Goal: Information Seeking & Learning: Learn about a topic

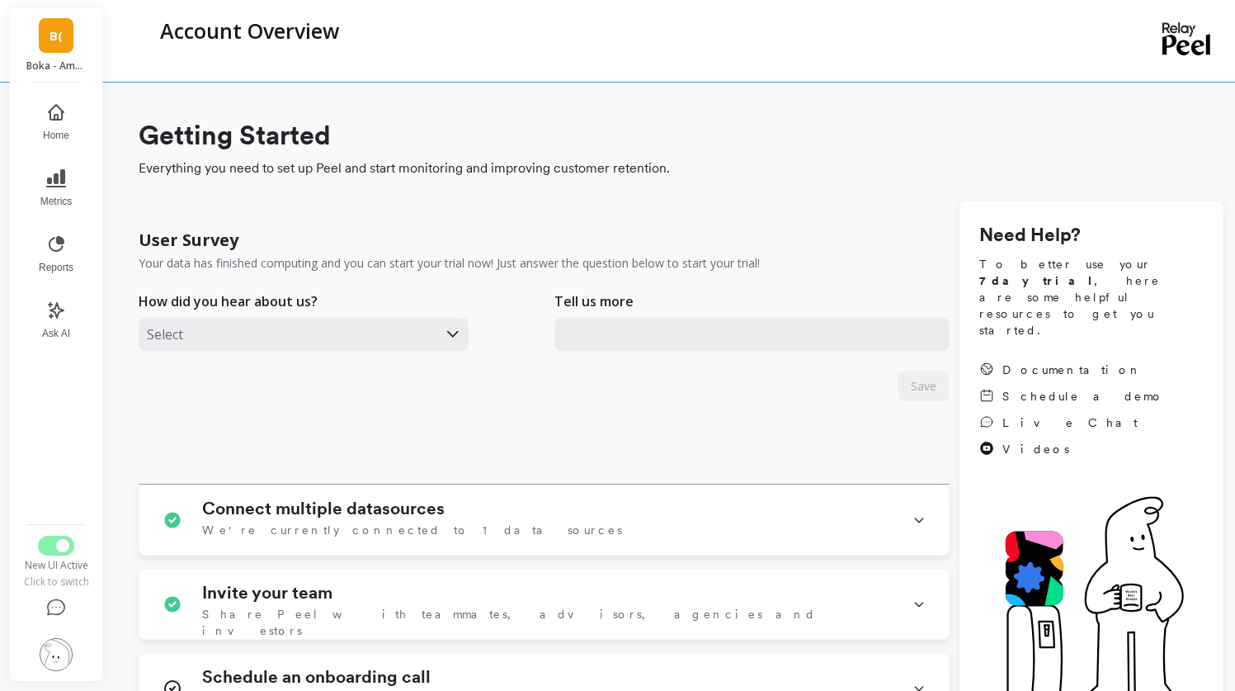
click at [42, 49] on link "B(" at bounding box center [56, 35] width 35 height 35
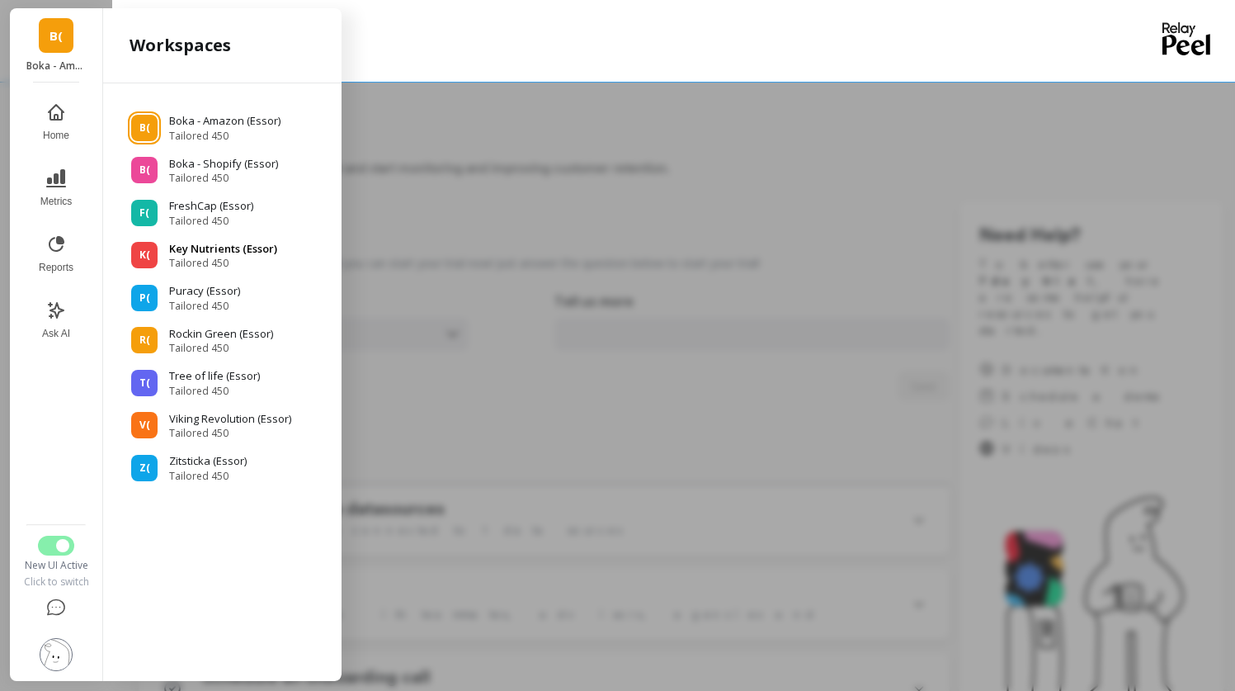
click at [194, 242] on p "Key Nutrients (Essor)" at bounding box center [223, 249] width 108 height 17
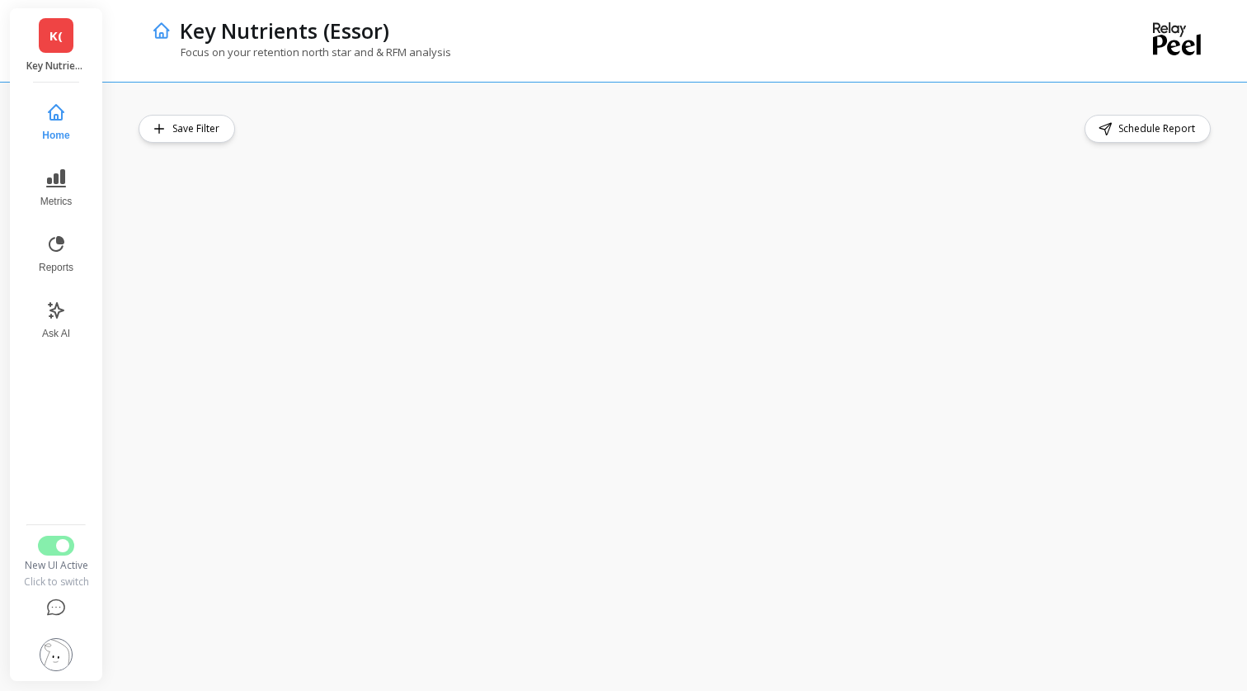
click at [54, 49] on link "K(" at bounding box center [56, 35] width 35 height 35
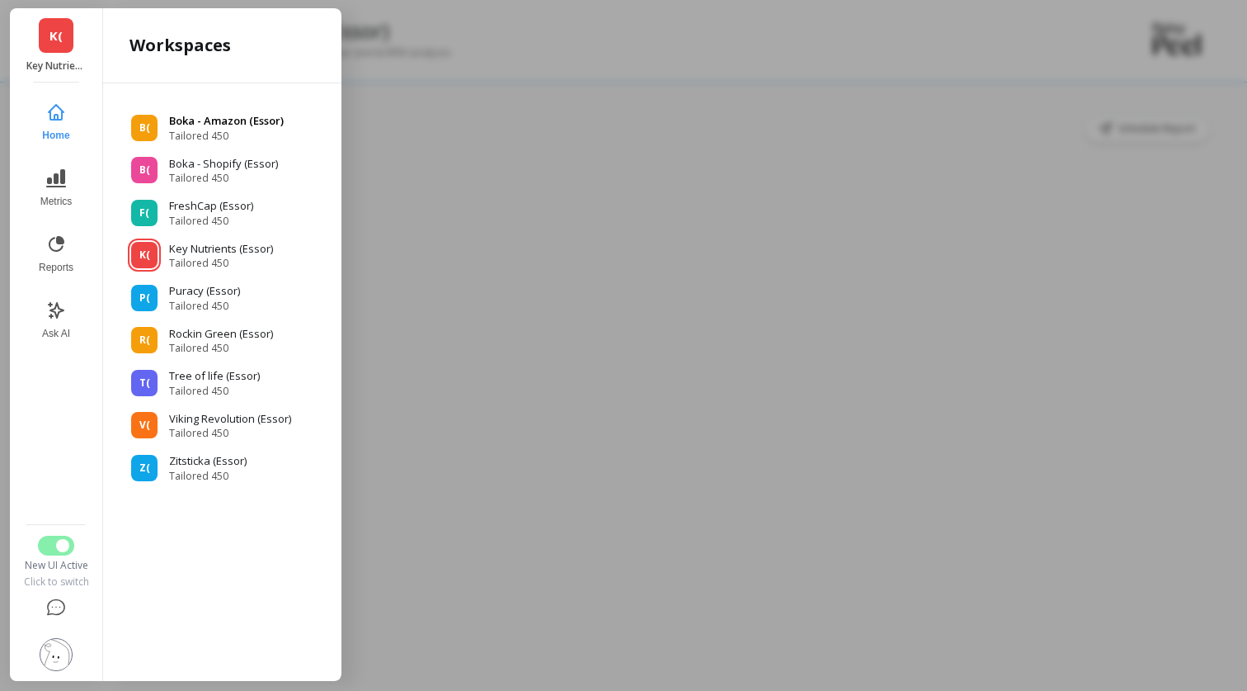
click at [196, 126] on p "Boka - Amazon (Essor)" at bounding box center [226, 121] width 115 height 17
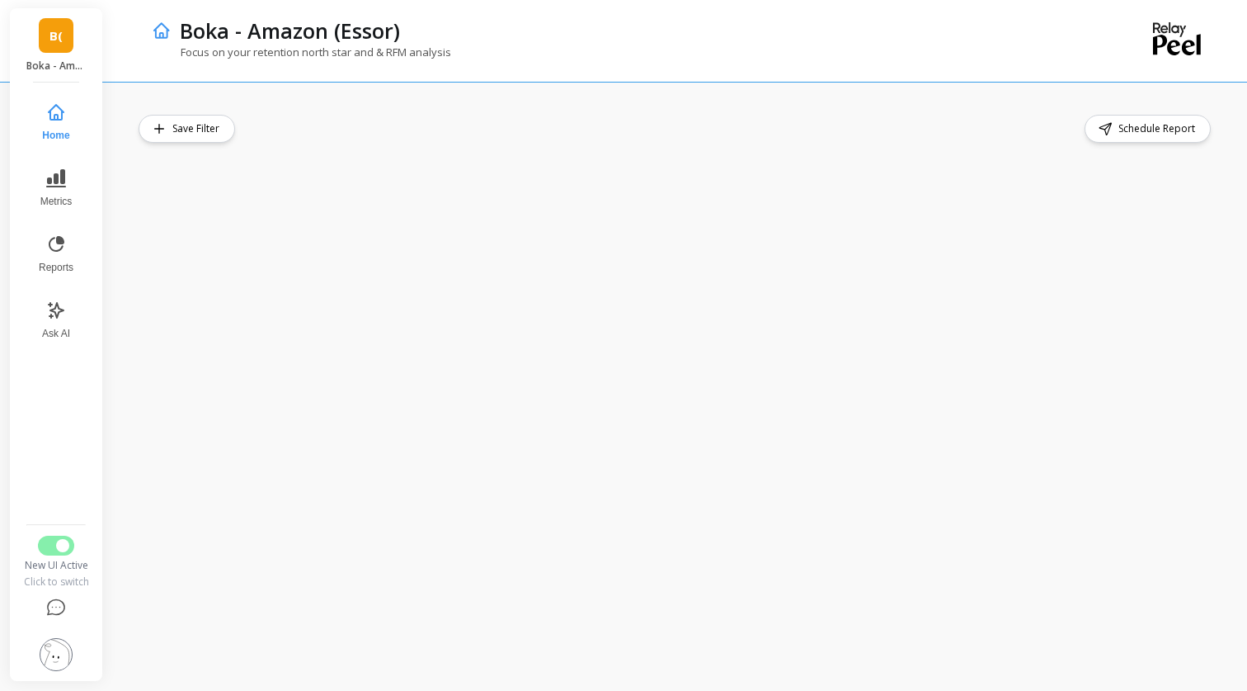
click at [1231, 164] on div "Save Filter Schedule Report" at bounding box center [679, 386] width 1135 height 609
click at [73, 245] on button "Reports" at bounding box center [56, 253] width 54 height 59
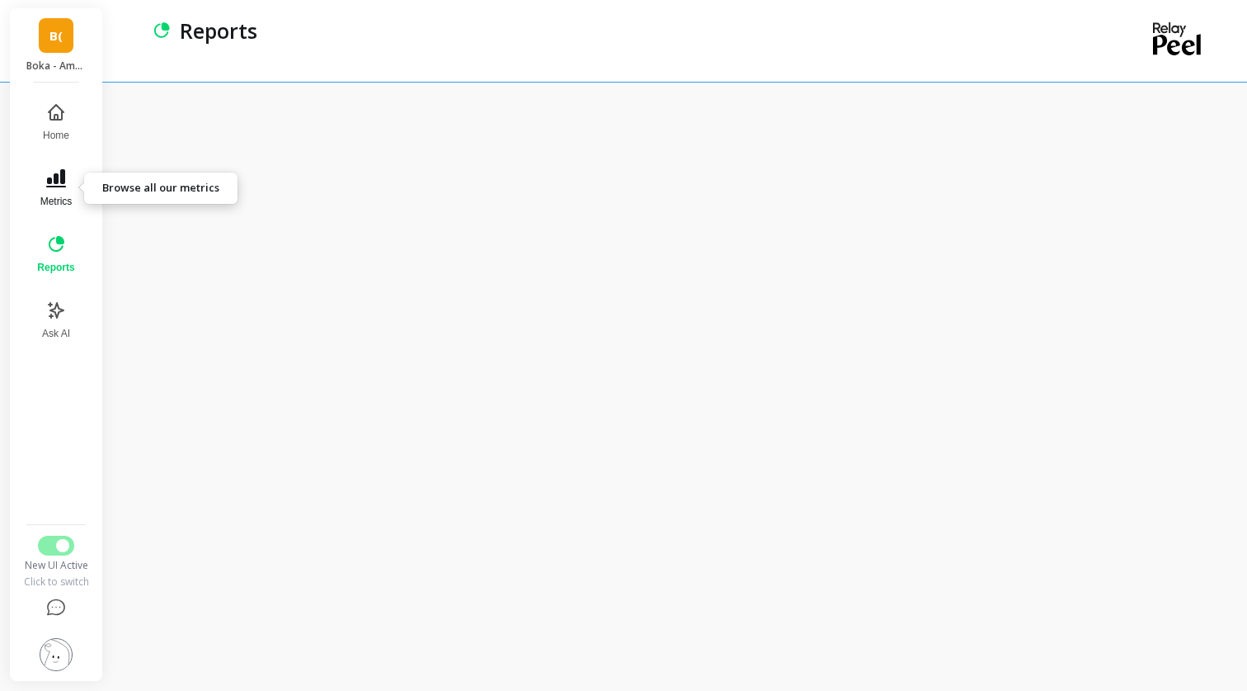
click at [60, 184] on icon at bounding box center [56, 178] width 20 height 20
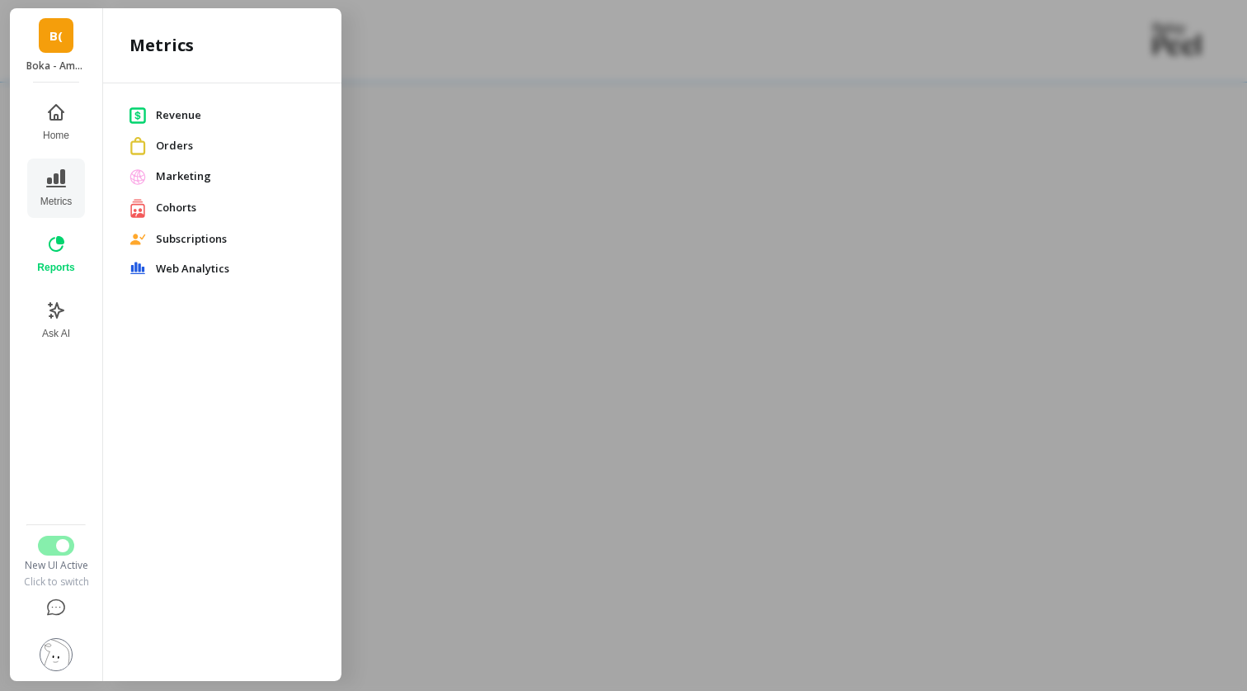
click at [189, 107] on span "Revenue" at bounding box center [235, 115] width 159 height 17
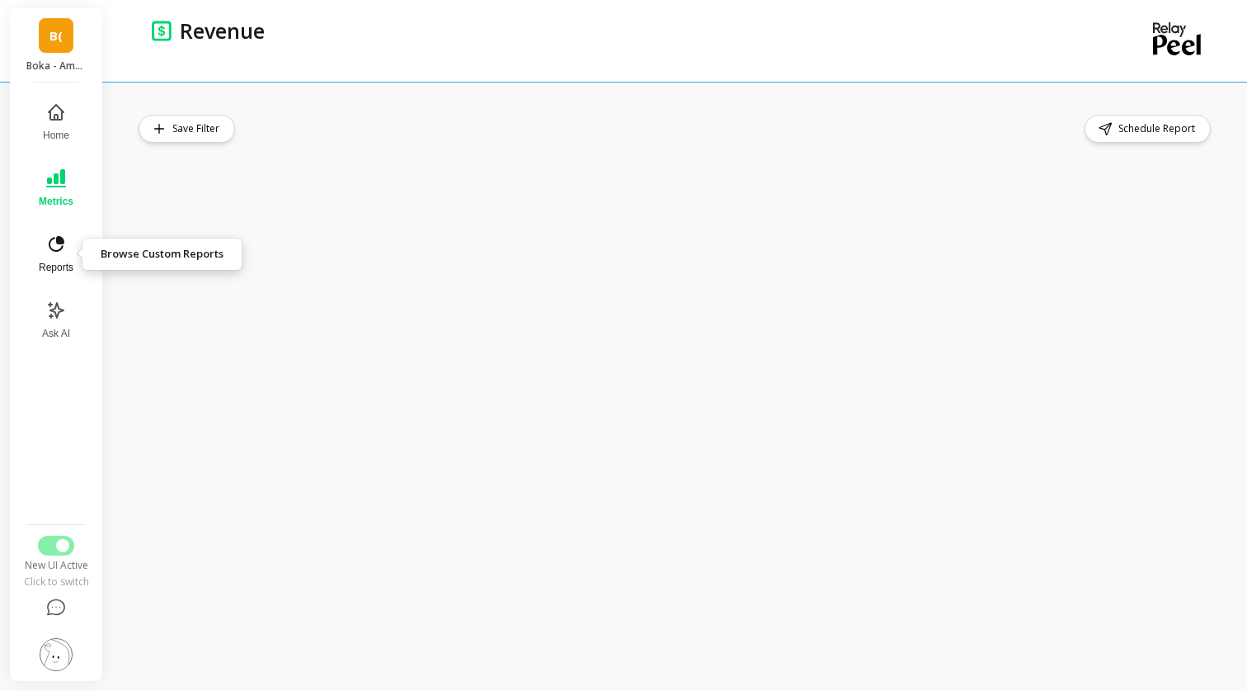
click at [59, 241] on icon at bounding box center [56, 244] width 20 height 20
click at [64, 252] on icon at bounding box center [56, 244] width 20 height 20
click at [1079, 101] on div "Schedule Report" at bounding box center [679, 386] width 1135 height 609
click at [65, 45] on link "B(" at bounding box center [56, 35] width 35 height 35
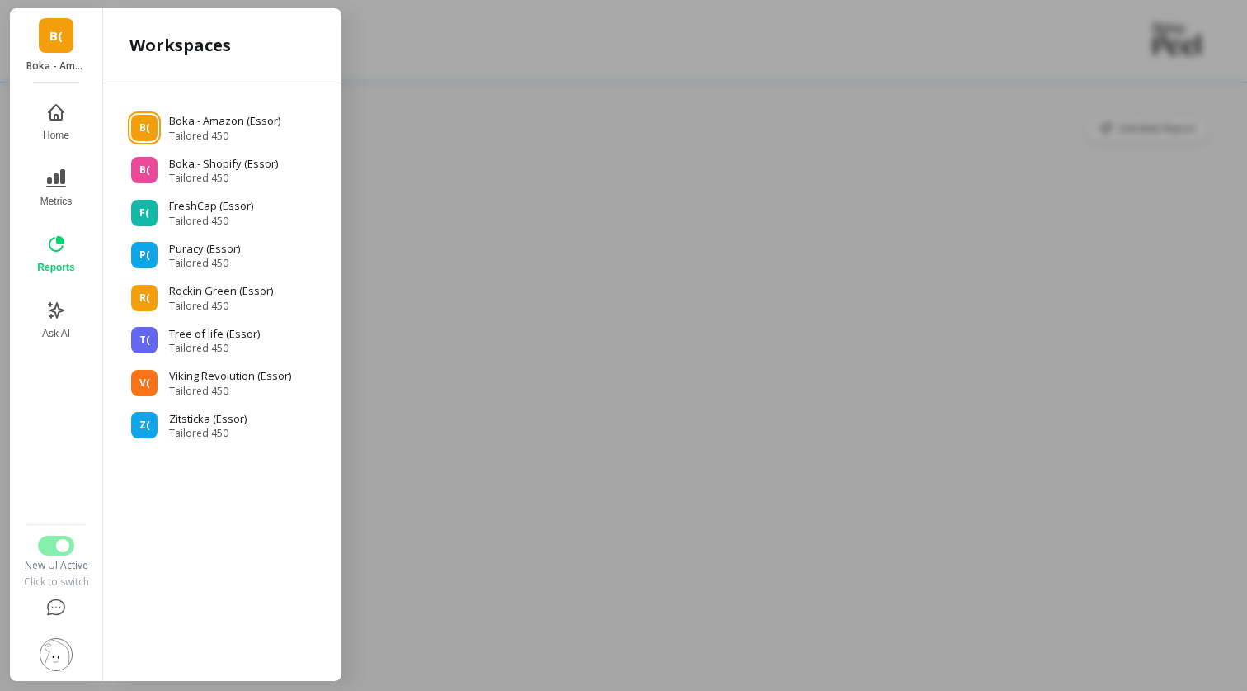
click at [50, 53] on div "B( Boka - Amazon (Essor)" at bounding box center [56, 45] width 92 height 74
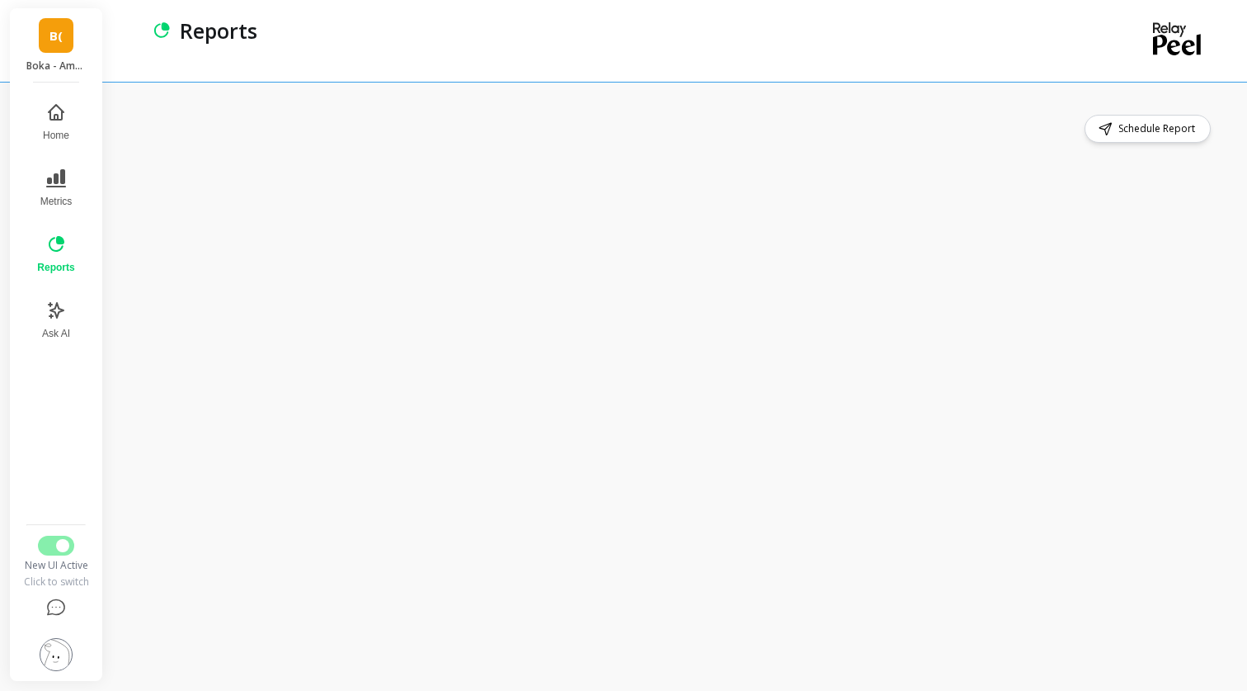
click at [52, 51] on link "B(" at bounding box center [56, 35] width 35 height 35
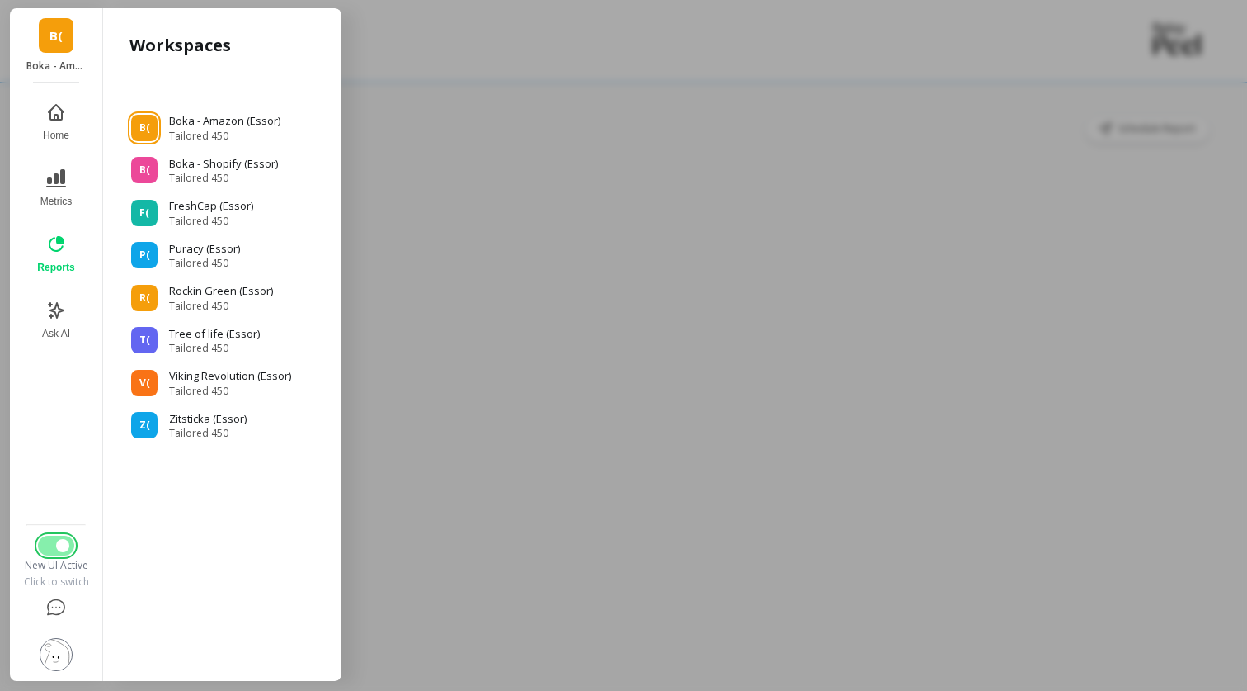
click at [59, 538] on button "Switch to Legacy UI" at bounding box center [56, 545] width 36 height 20
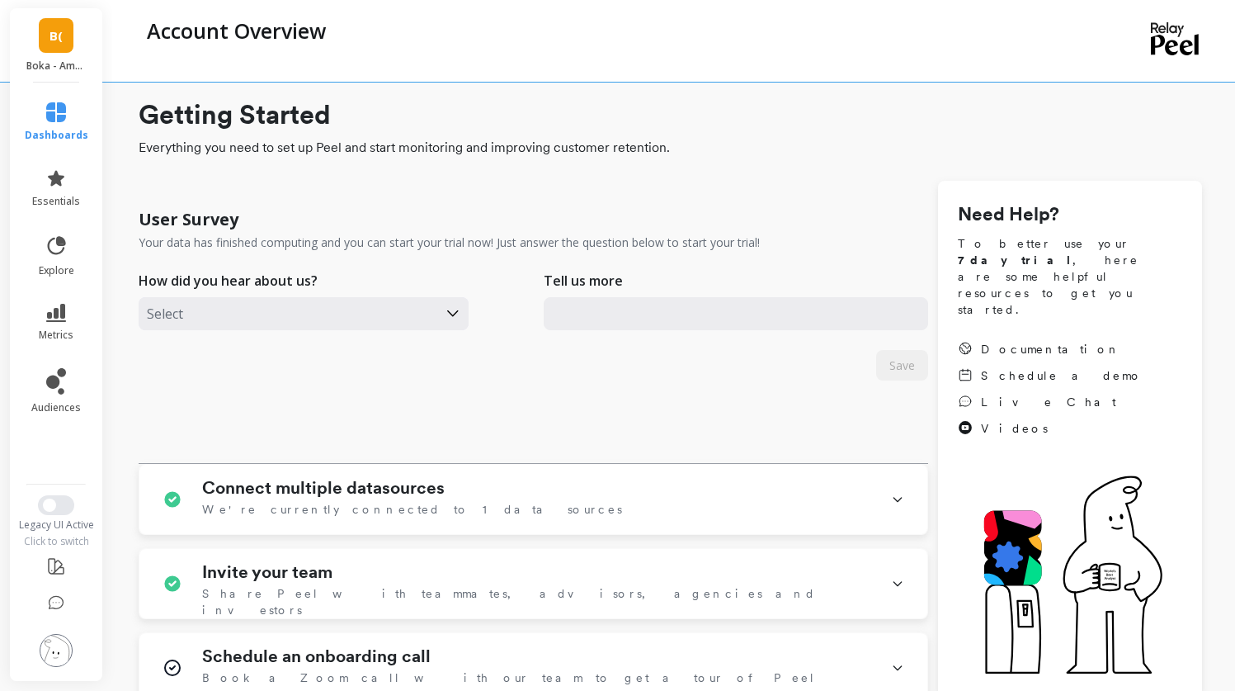
click at [26, 50] on div "B( Boka - Amazon (Essor)" at bounding box center [56, 45] width 92 height 74
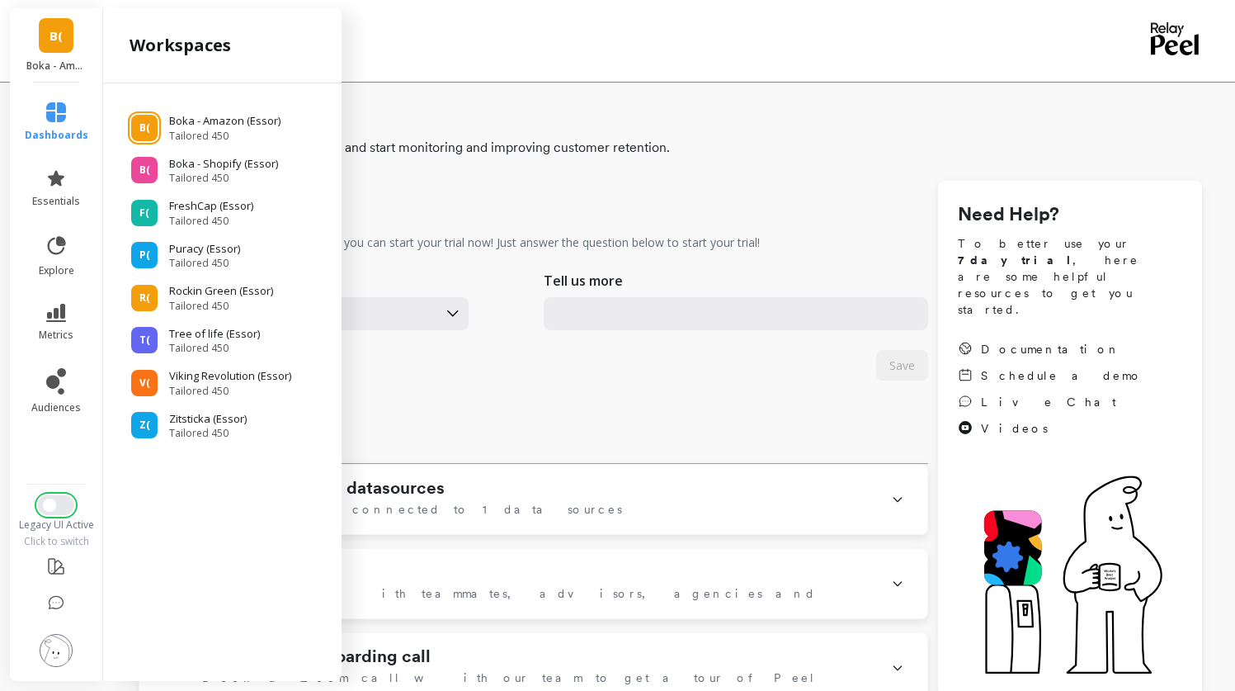
click at [54, 508] on span "Switch to New UI" at bounding box center [49, 504] width 13 height 13
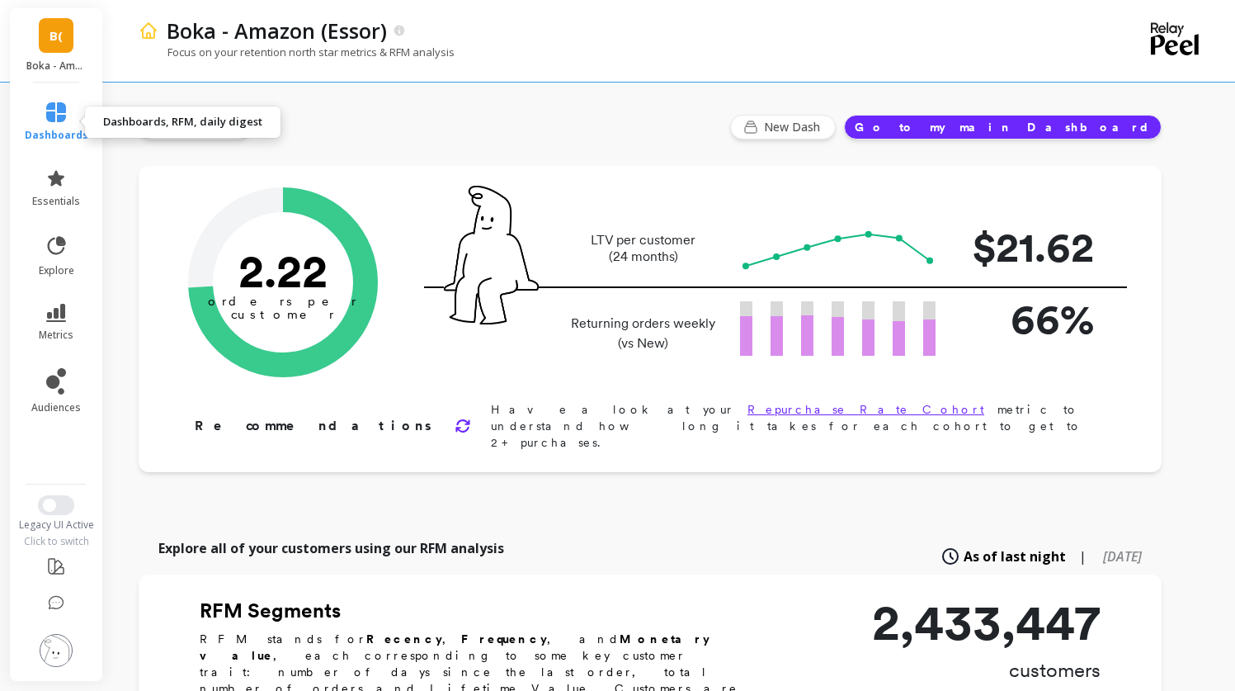
click at [53, 112] on icon at bounding box center [56, 112] width 20 height 20
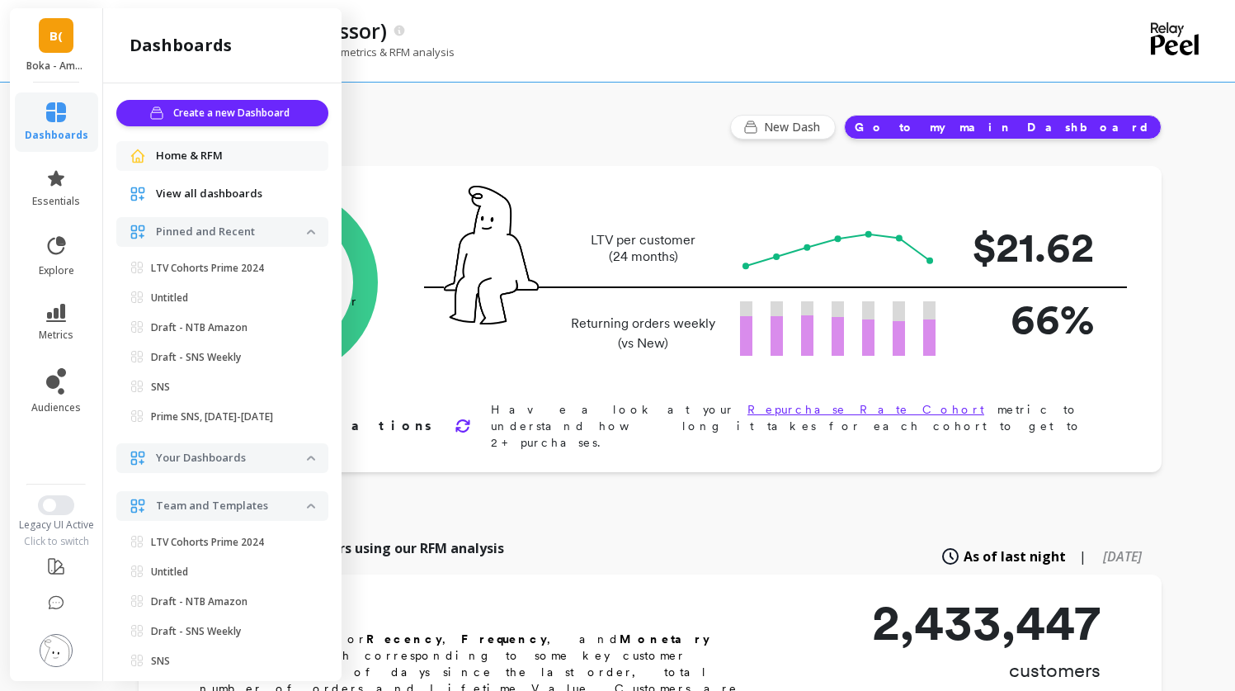
click at [47, 50] on link "B(" at bounding box center [56, 35] width 35 height 35
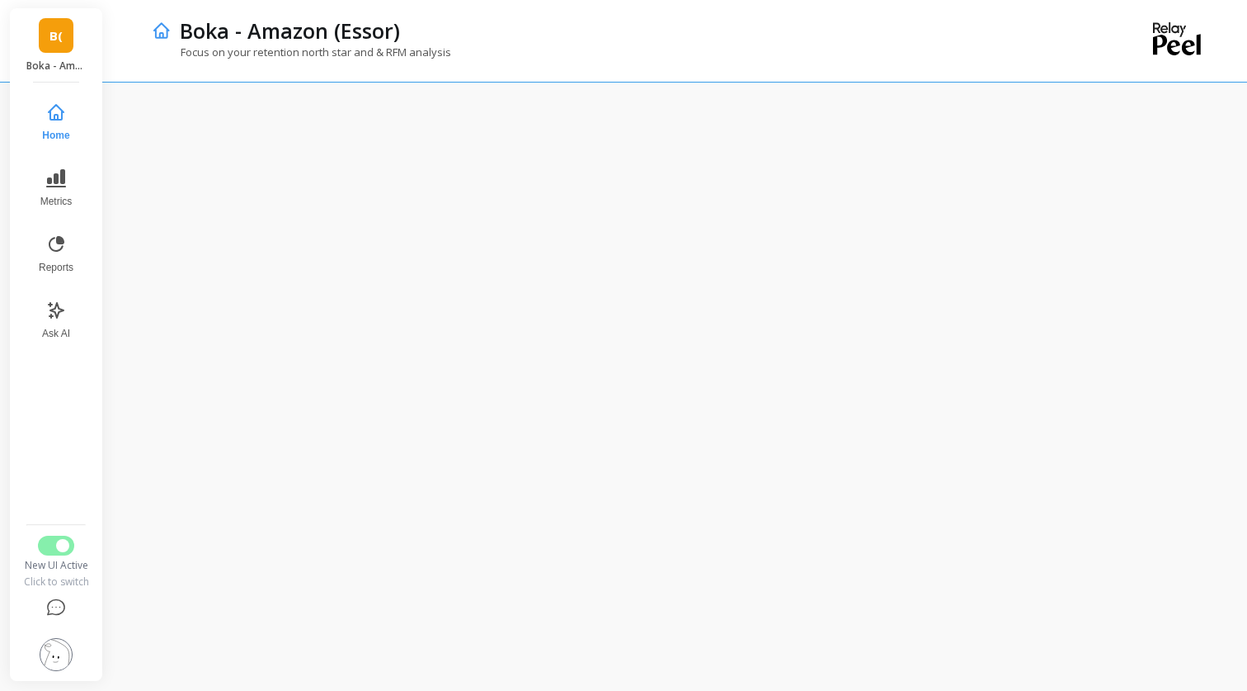
click at [63, 54] on div "B( Boka - Amazon (Essor)" at bounding box center [56, 45] width 92 height 74
click at [1112, 119] on button "Schedule Report" at bounding box center [1148, 129] width 126 height 28
click at [56, 54] on div "B( Boka - Amazon (Essor)" at bounding box center [56, 45] width 92 height 74
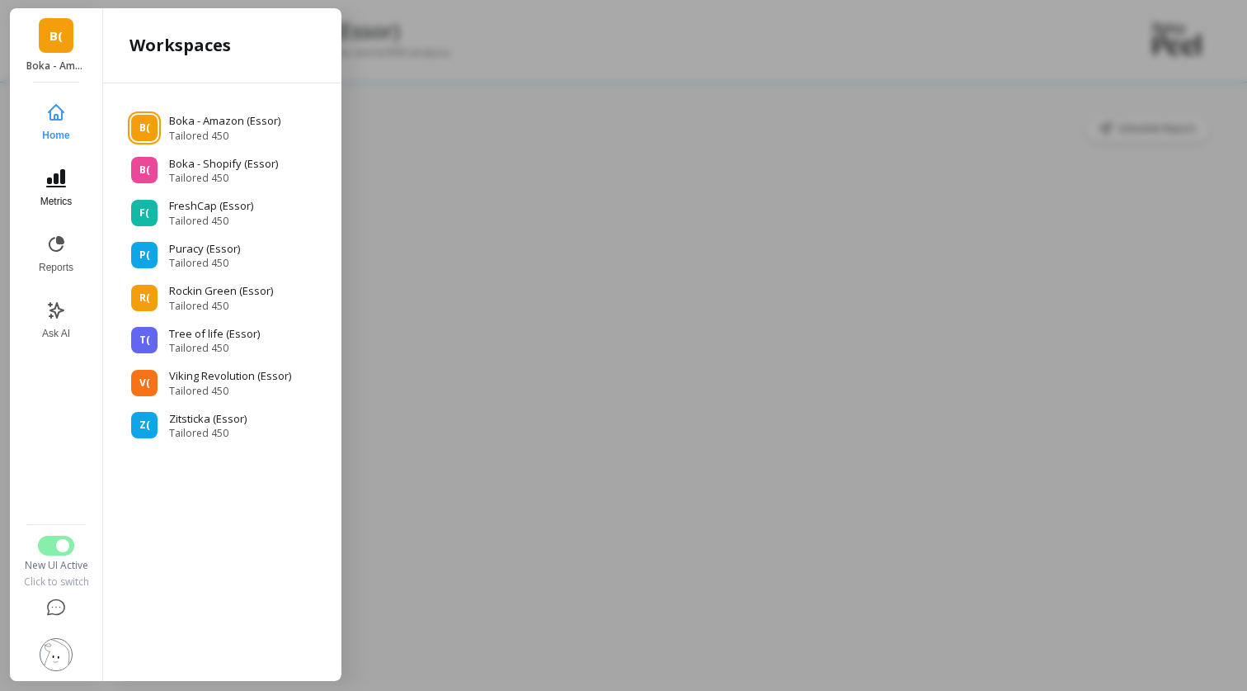
click at [61, 176] on icon at bounding box center [56, 178] width 20 height 18
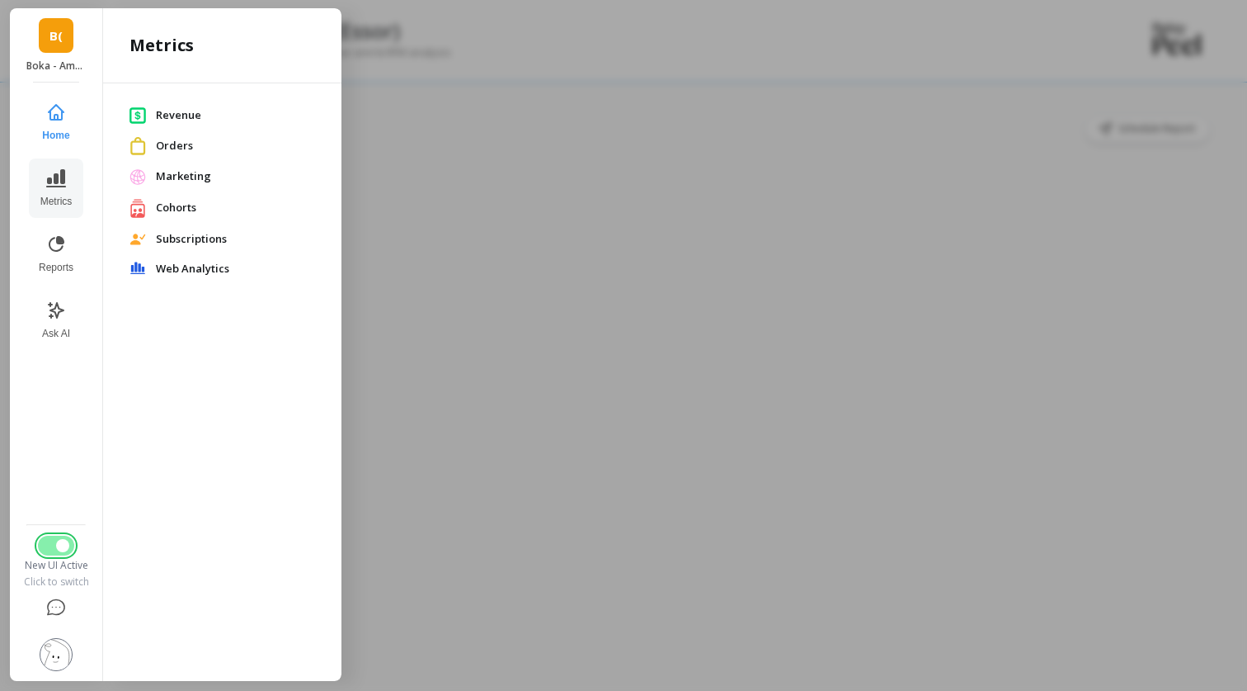
click at [59, 545] on span "Switch to Legacy UI" at bounding box center [62, 545] width 13 height 13
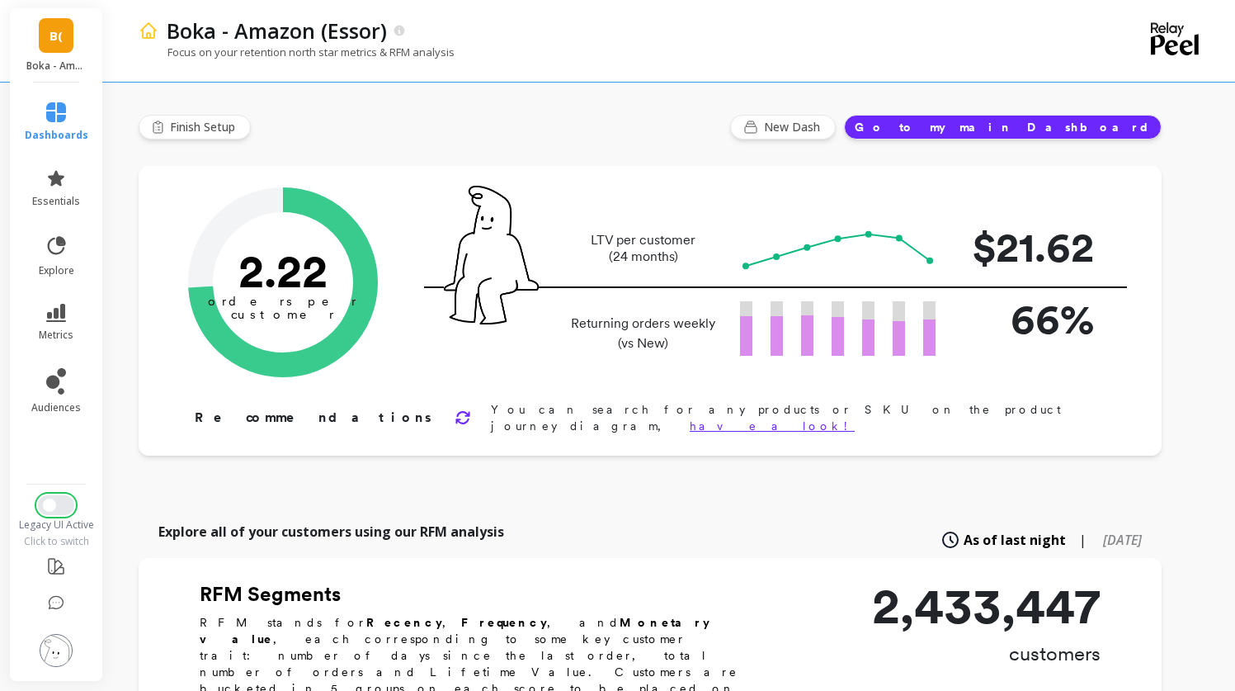
click at [62, 506] on button "Switch to New UI" at bounding box center [56, 505] width 36 height 20
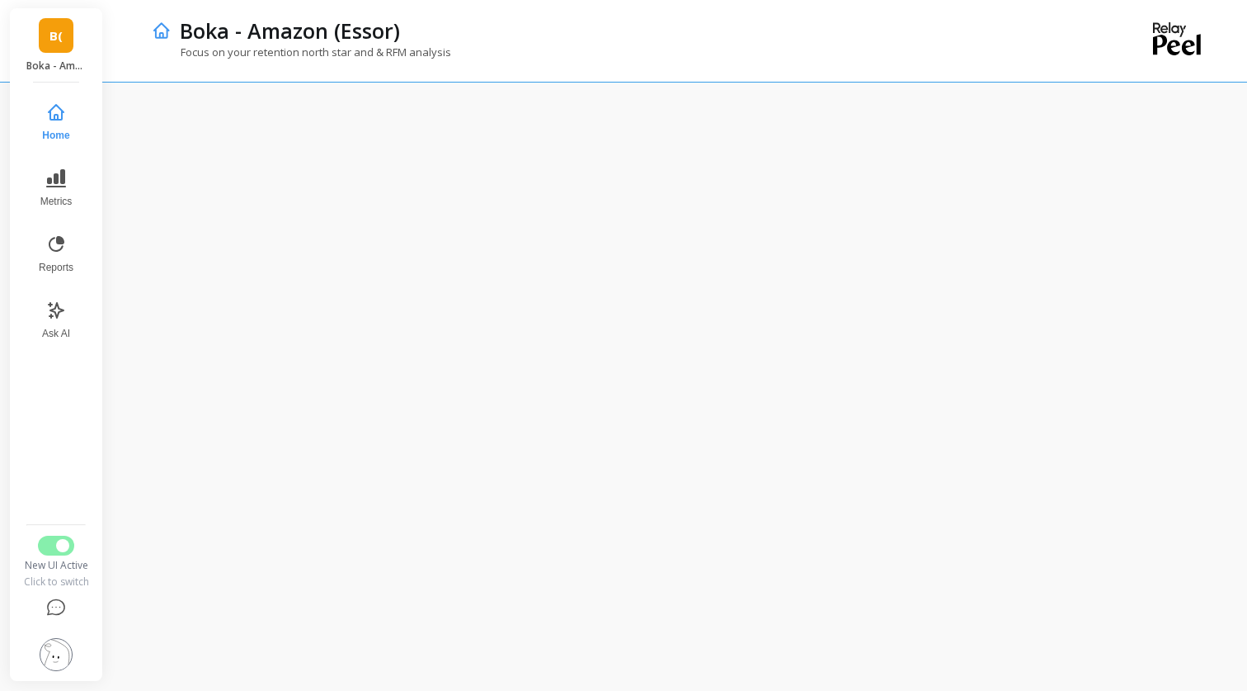
click at [64, 53] on div "B( Boka - Amazon (Essor)" at bounding box center [56, 45] width 92 height 74
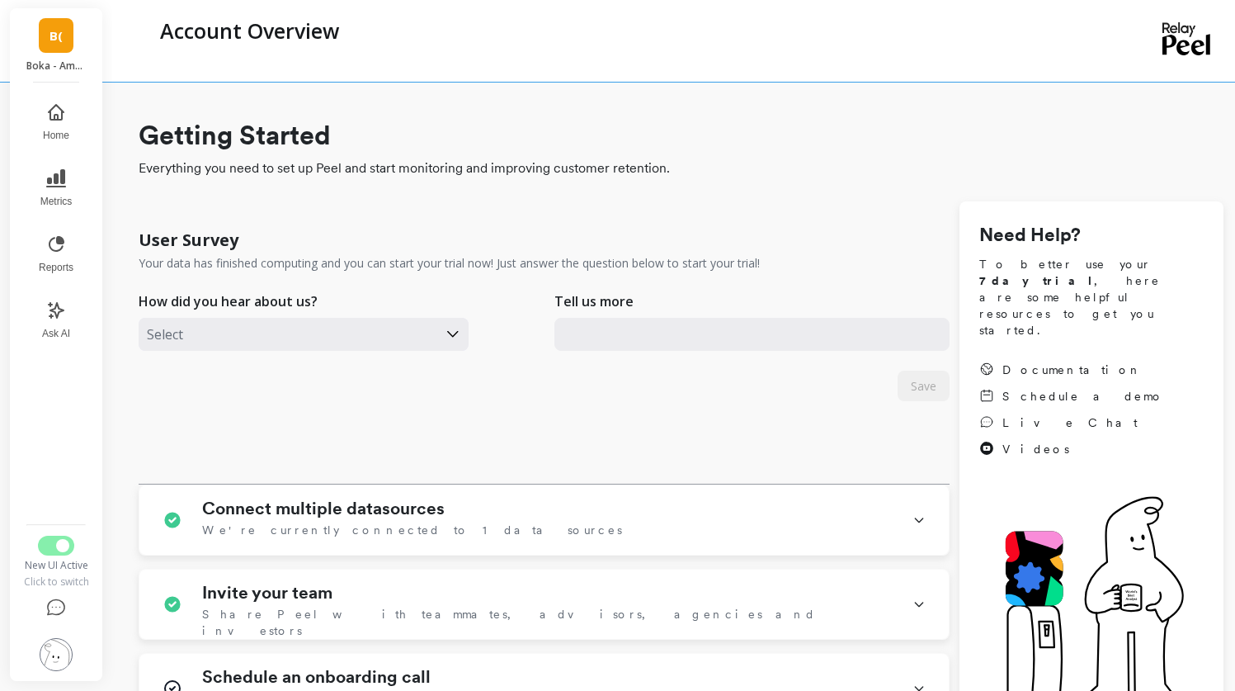
click at [56, 27] on span "B(" at bounding box center [56, 35] width 13 height 19
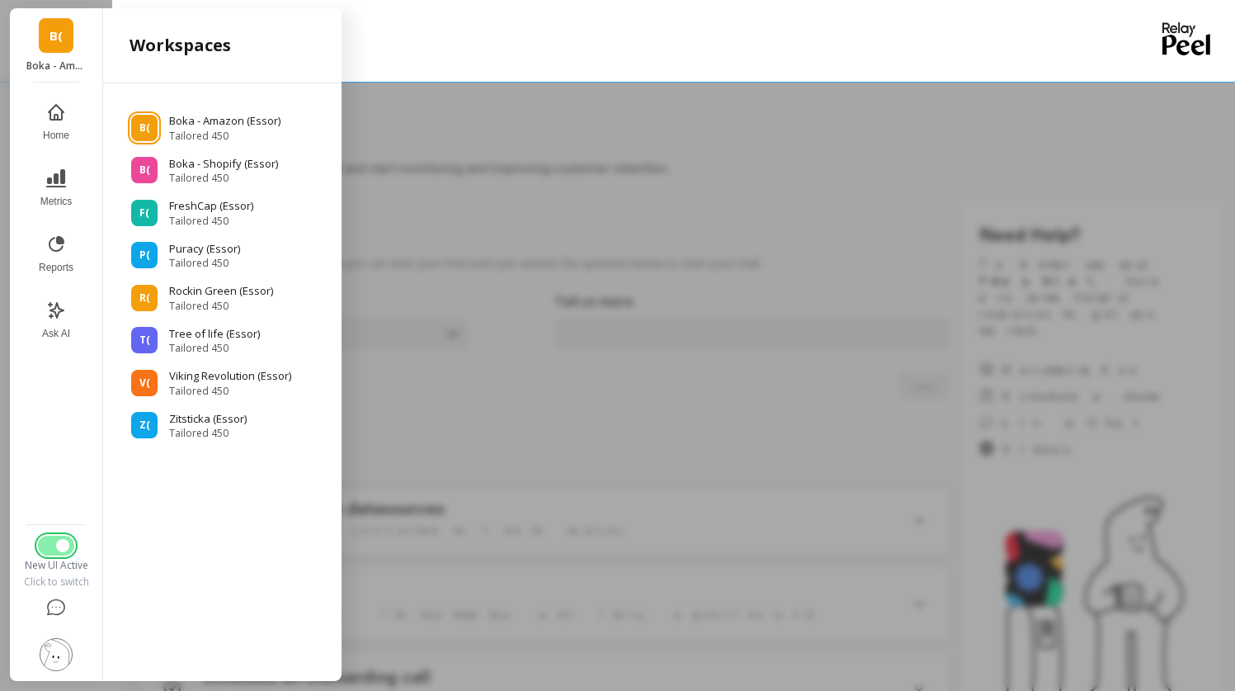
click at [63, 553] on button "Switch to Legacy UI" at bounding box center [56, 545] width 36 height 20
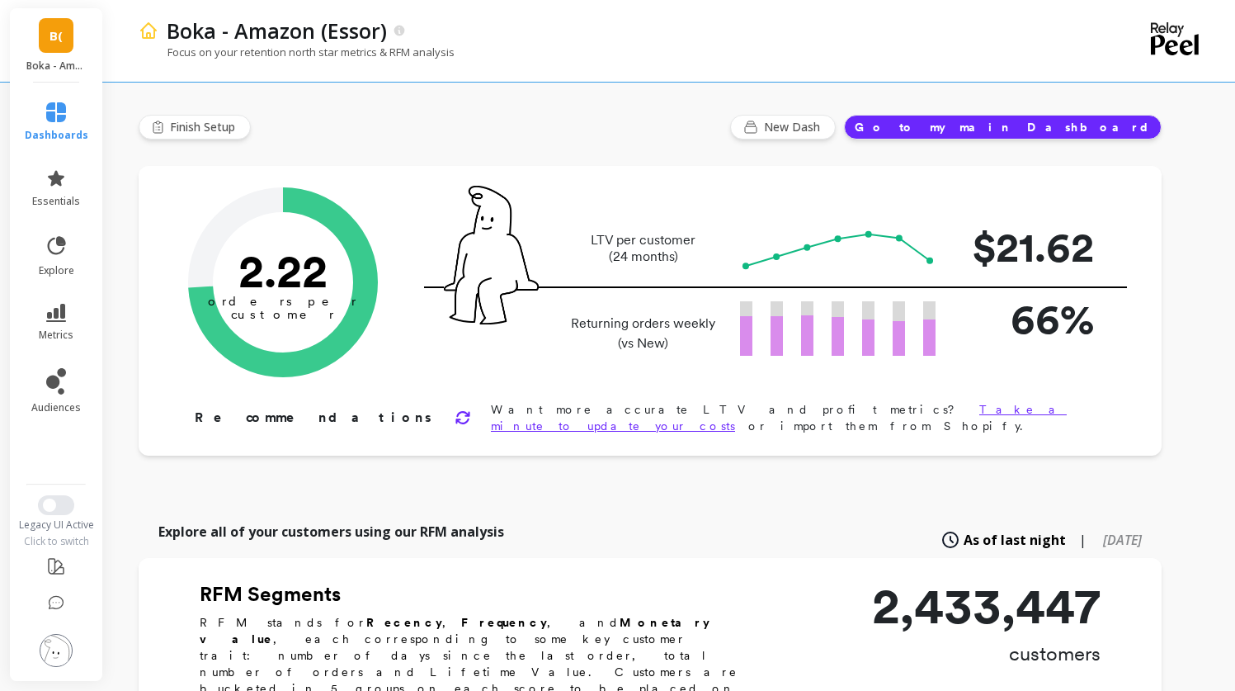
click at [66, 54] on div "B( Boka - Amazon (Essor)" at bounding box center [56, 45] width 92 height 74
click at [54, 41] on span "B(" at bounding box center [56, 35] width 13 height 19
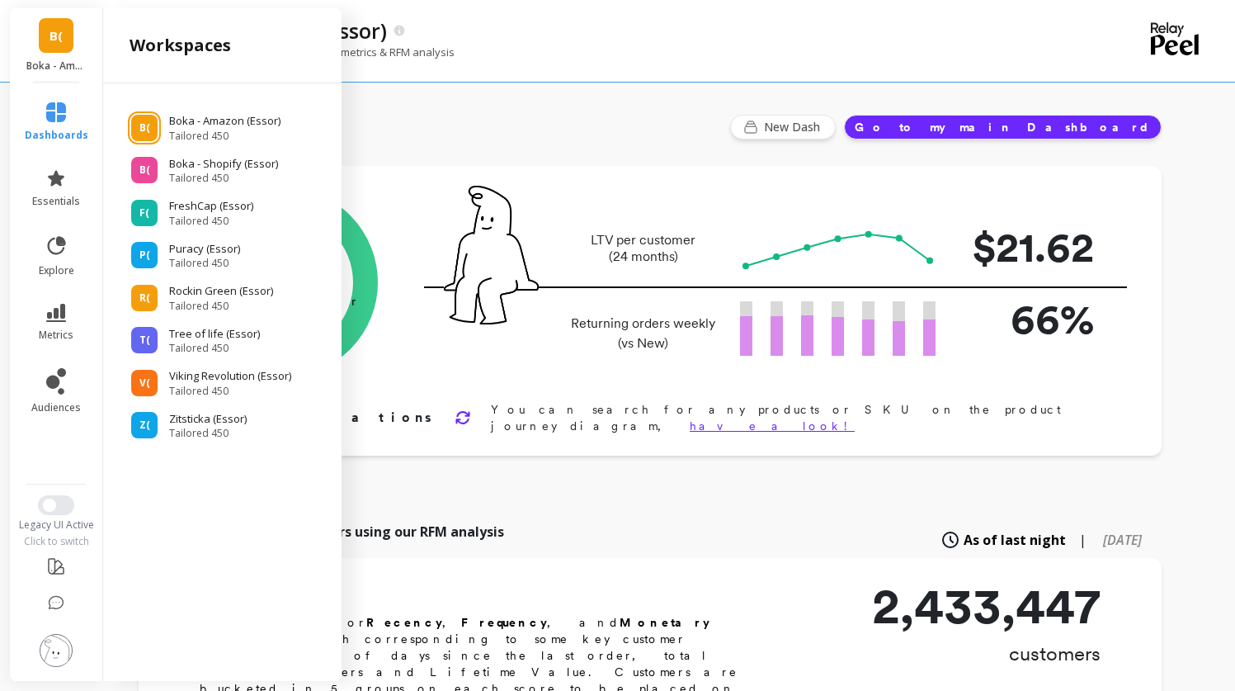
click at [77, 54] on div "B( Boka - Amazon (Essor)" at bounding box center [56, 45] width 92 height 74
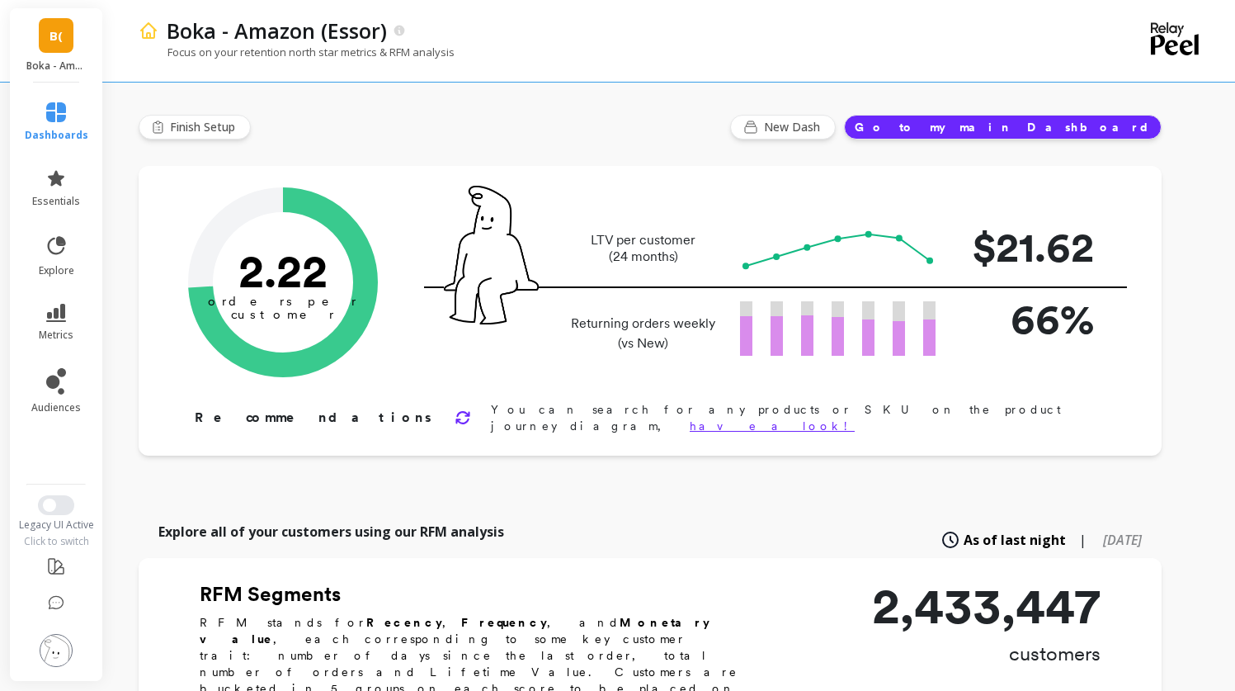
click at [63, 51] on link "B(" at bounding box center [56, 35] width 35 height 35
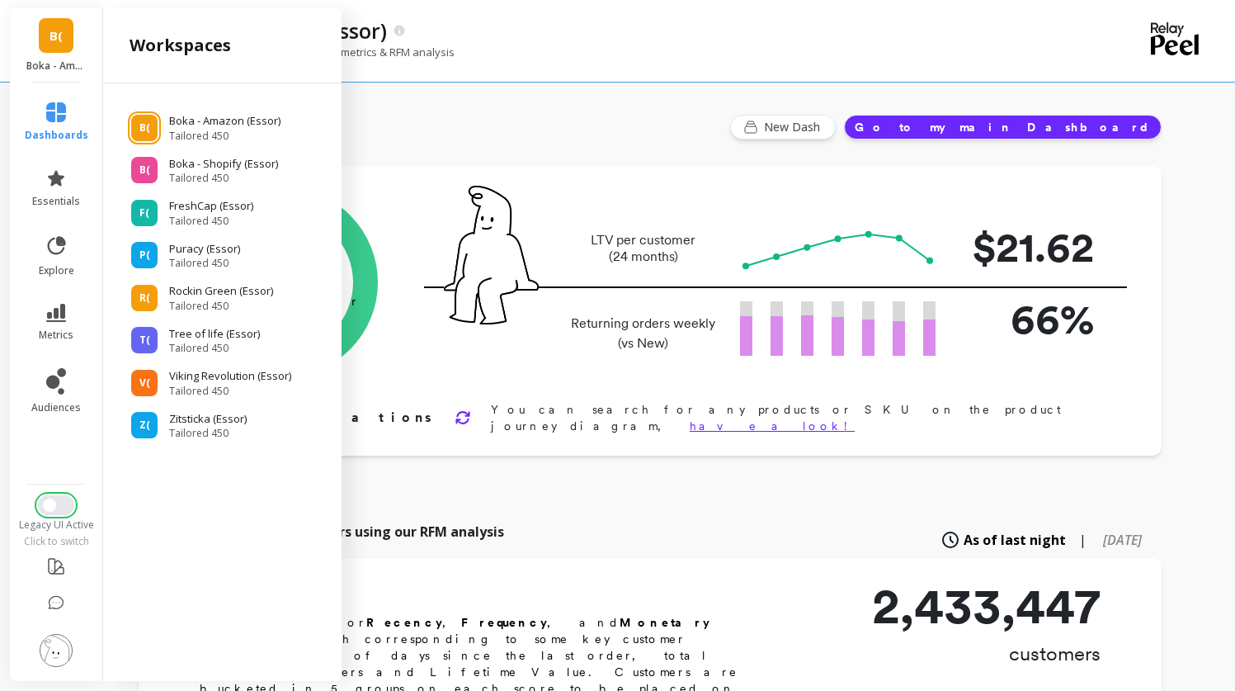
click at [44, 506] on span "Switch to New UI" at bounding box center [49, 504] width 13 height 13
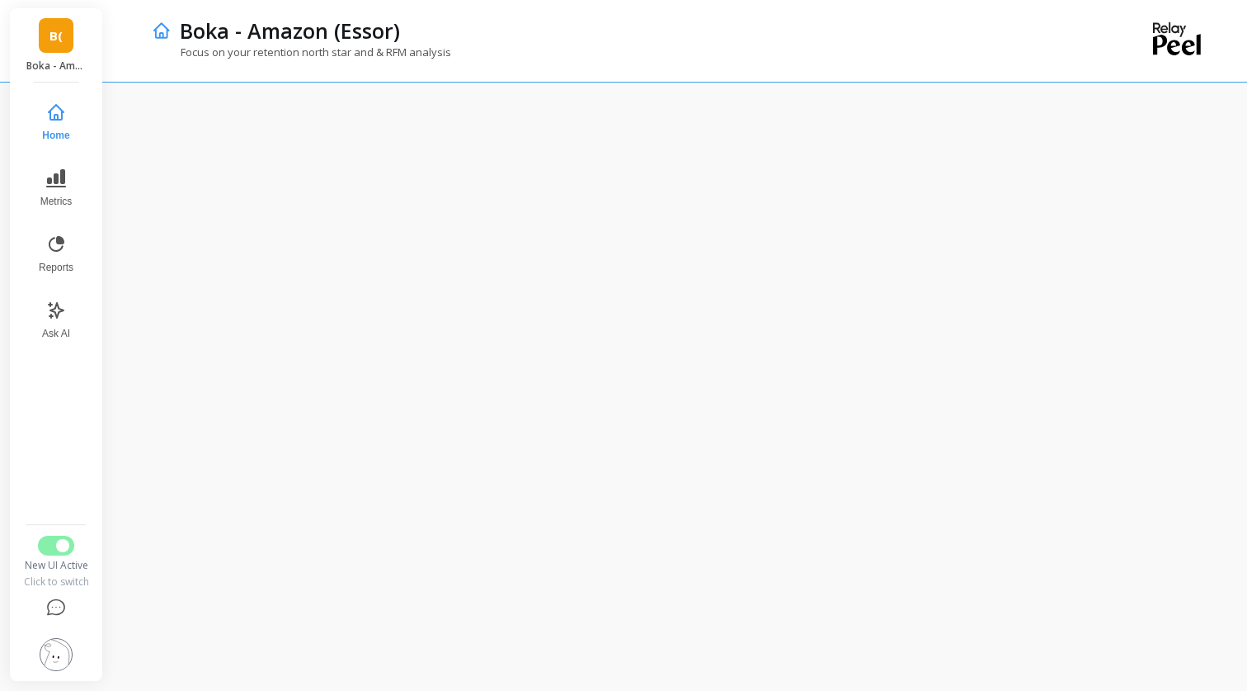
click at [62, 54] on div "B( Boka - Amazon (Essor)" at bounding box center [56, 45] width 92 height 74
click at [40, 33] on link "B(" at bounding box center [56, 35] width 35 height 35
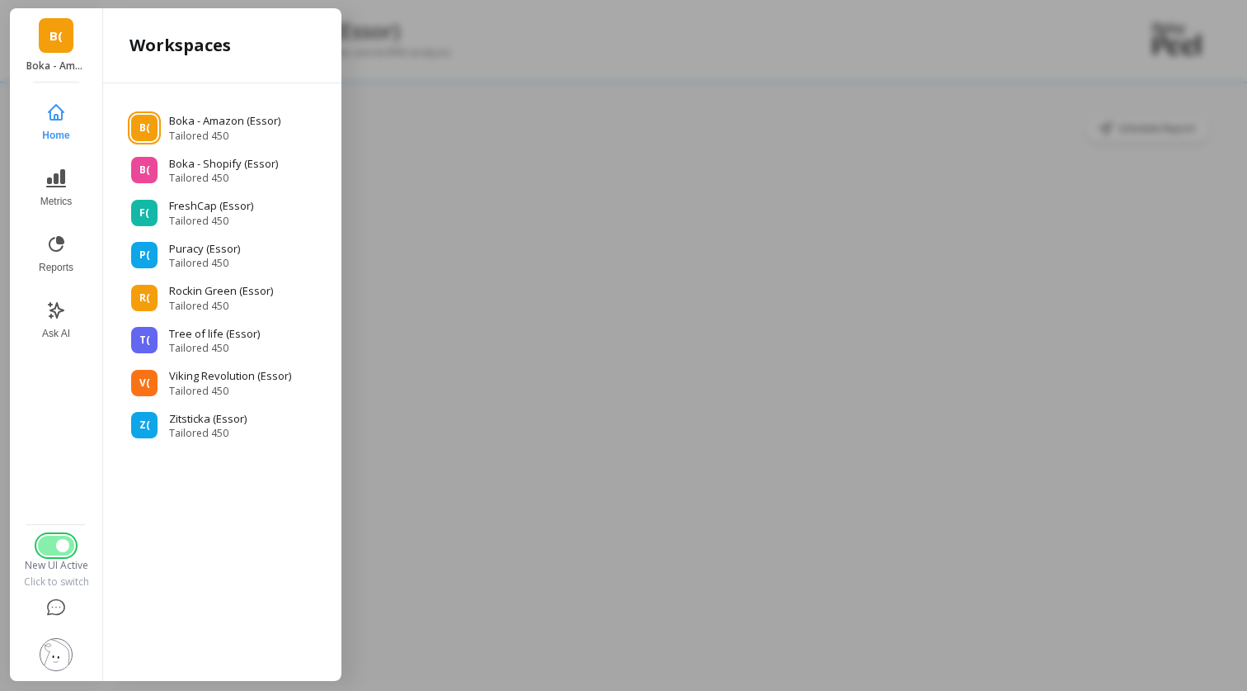
click at [54, 549] on button "Switch to Legacy UI" at bounding box center [56, 545] width 36 height 20
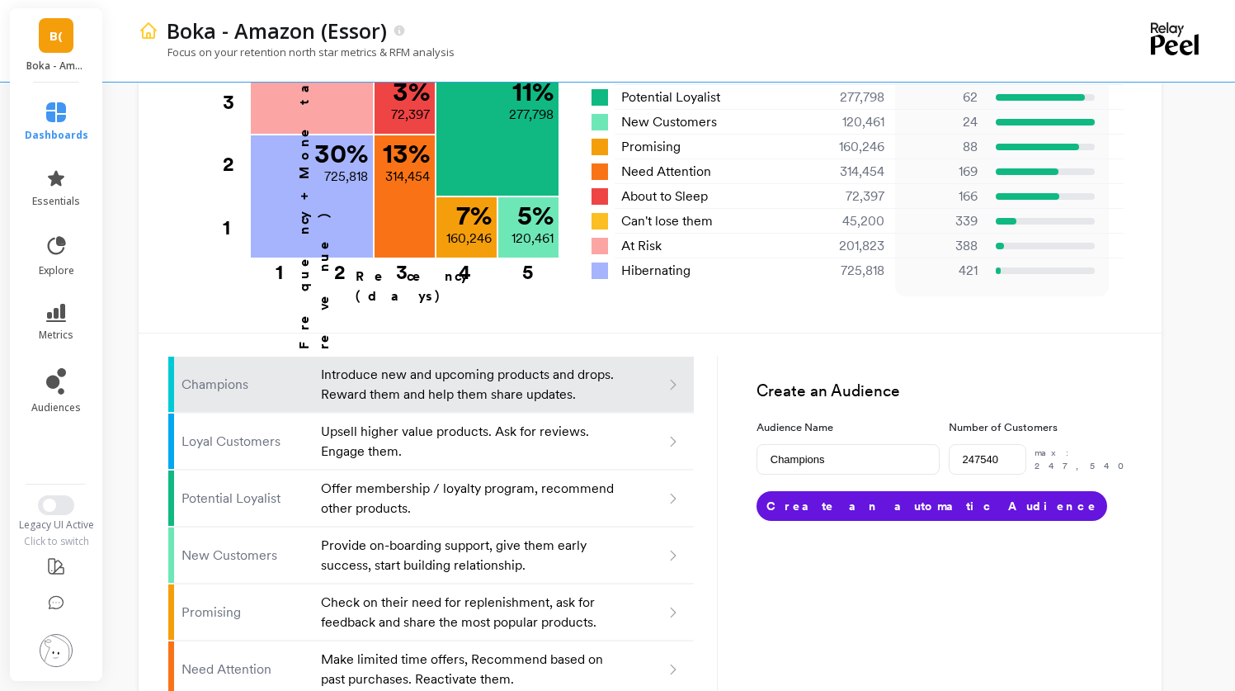
scroll to position [1040, 0]
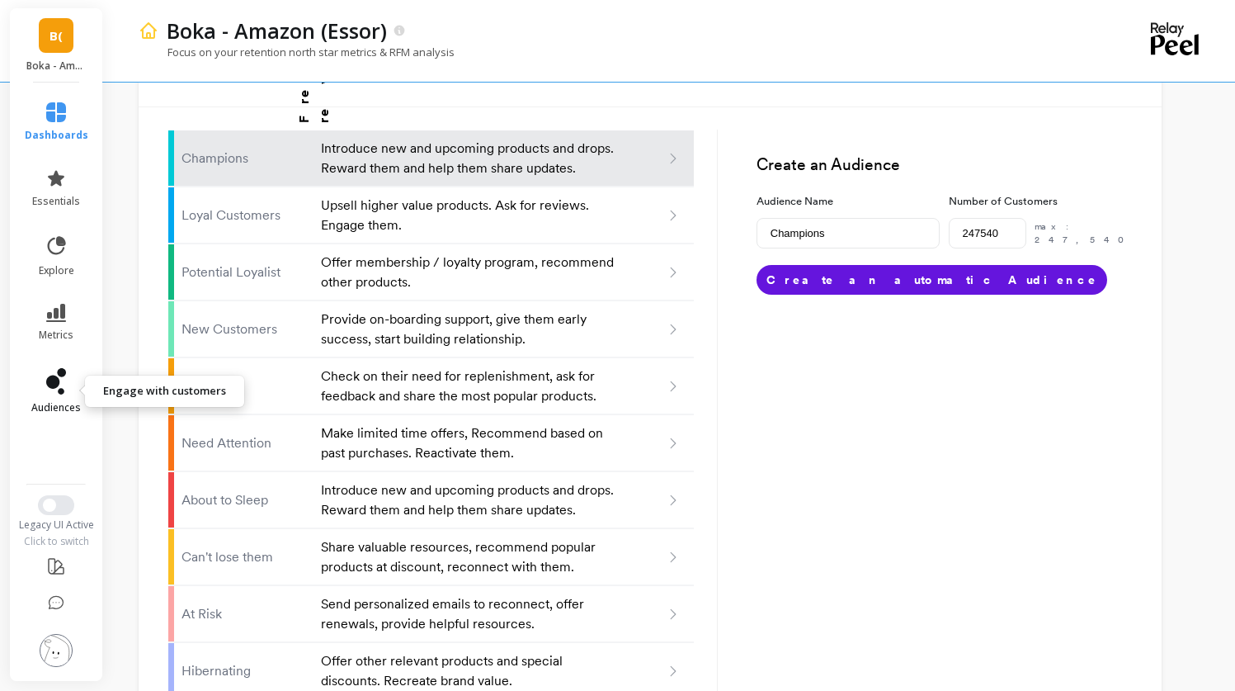
click at [55, 388] on icon at bounding box center [52, 381] width 13 height 13
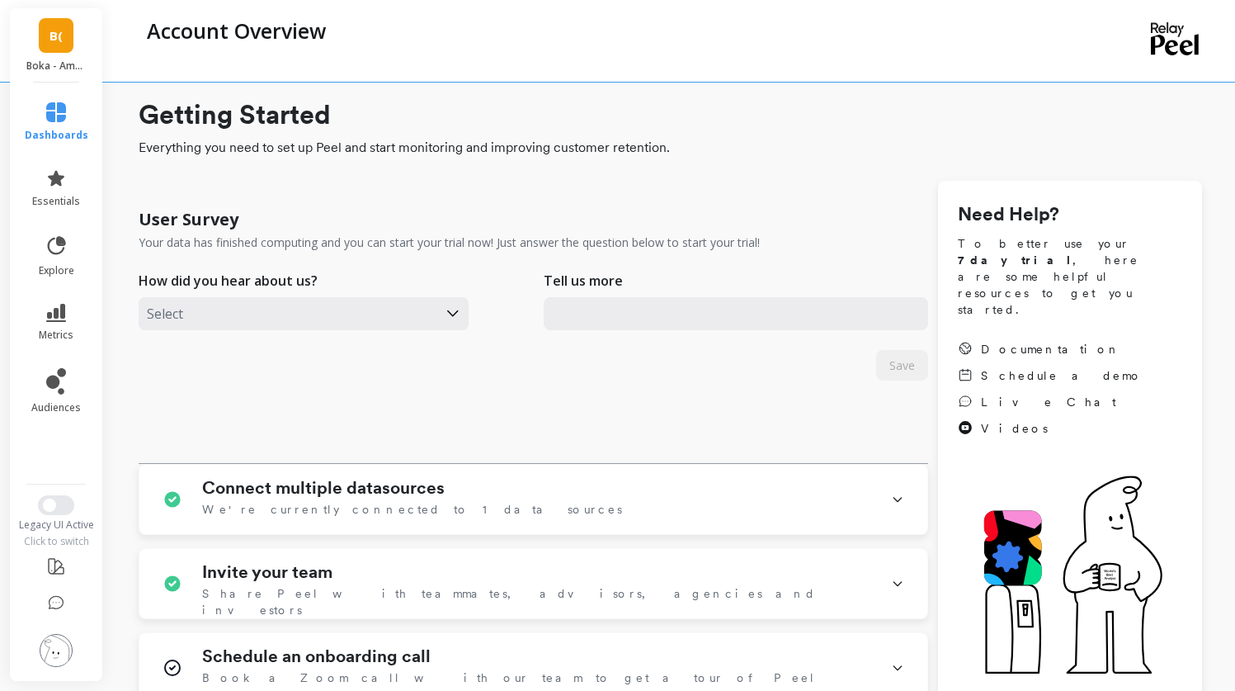
click at [52, 54] on div "B( Boka - Amazon (Essor)" at bounding box center [56, 45] width 92 height 74
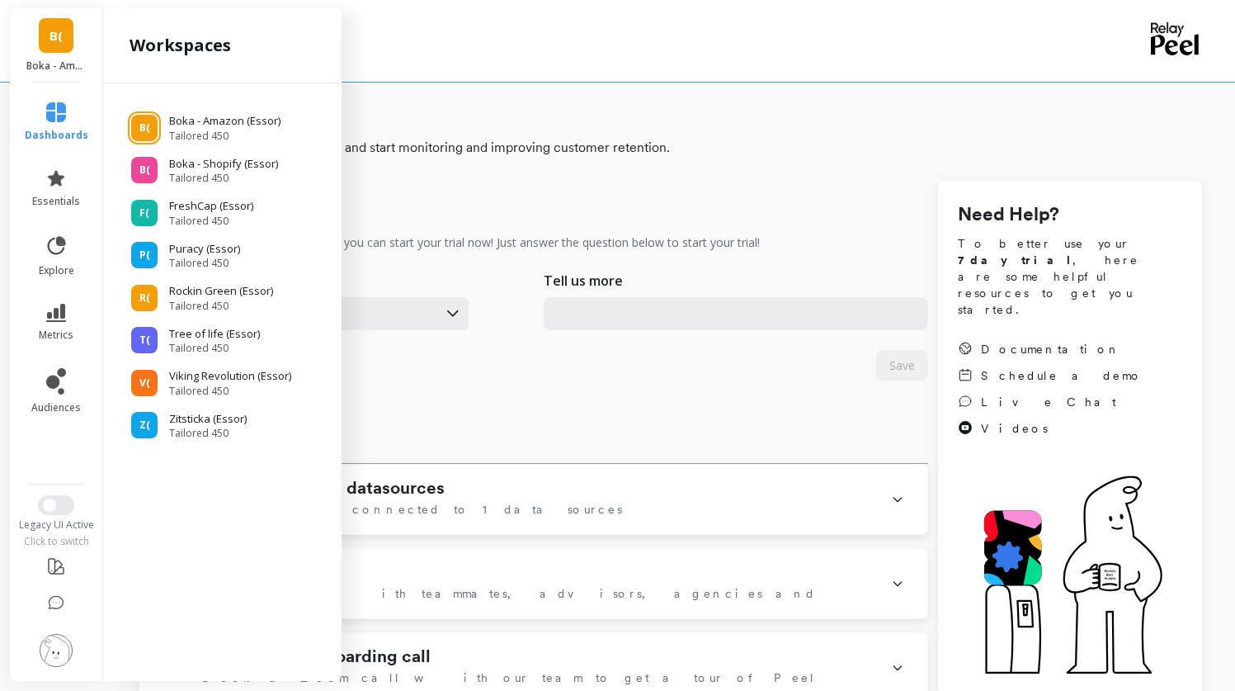
drag, startPoint x: 423, startPoint y: 34, endPoint x: 445, endPoint y: 26, distance: 23.0
click at [423, 34] on div "Account Overview" at bounding box center [603, 31] width 928 height 28
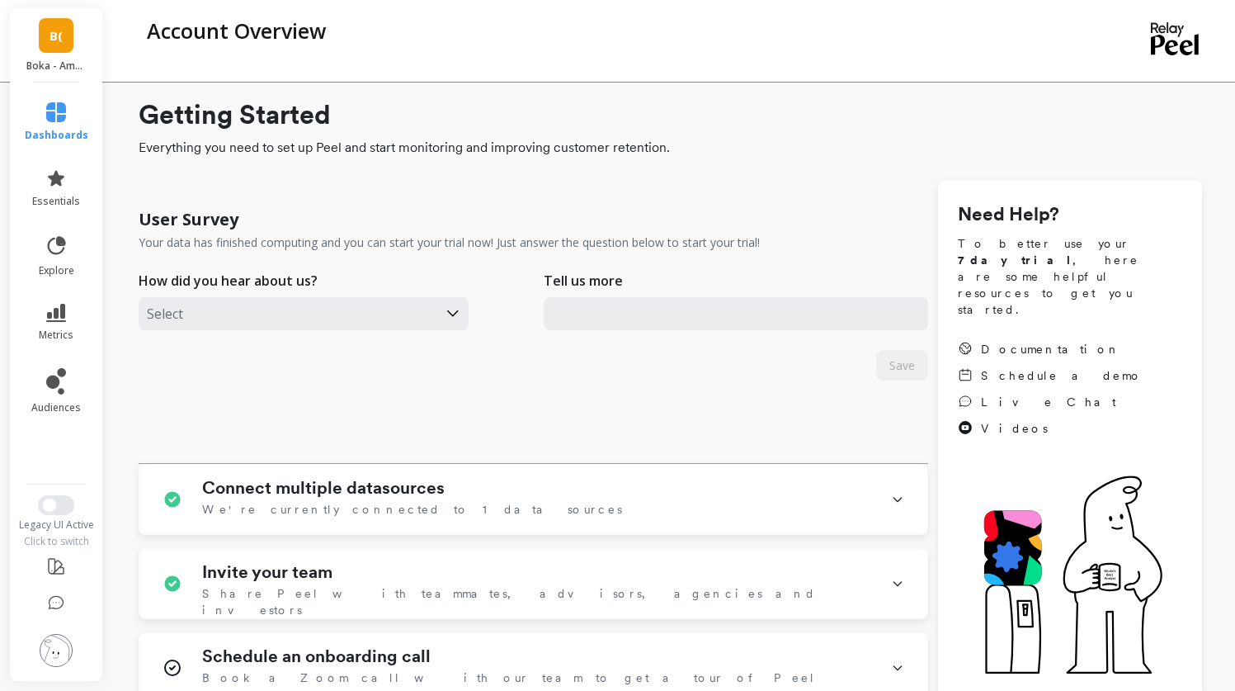
click at [65, 54] on div "B( Boka - Amazon (Essor)" at bounding box center [56, 45] width 92 height 74
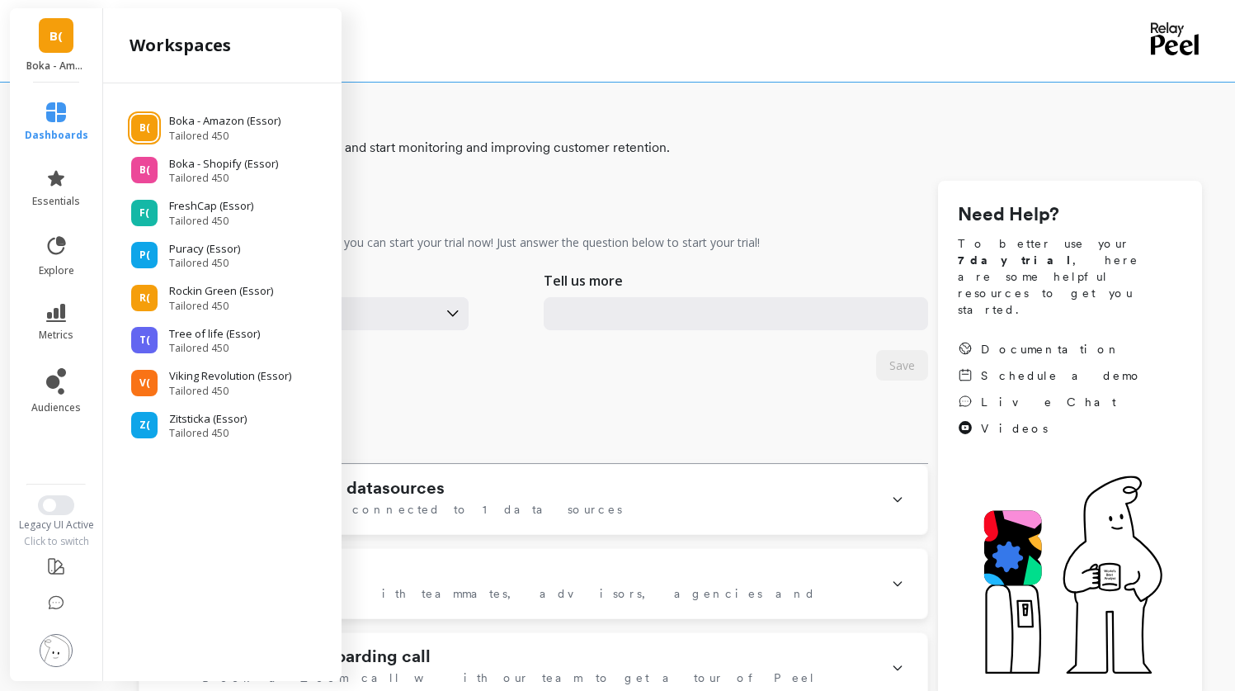
click at [59, 43] on span "B(" at bounding box center [56, 35] width 13 height 19
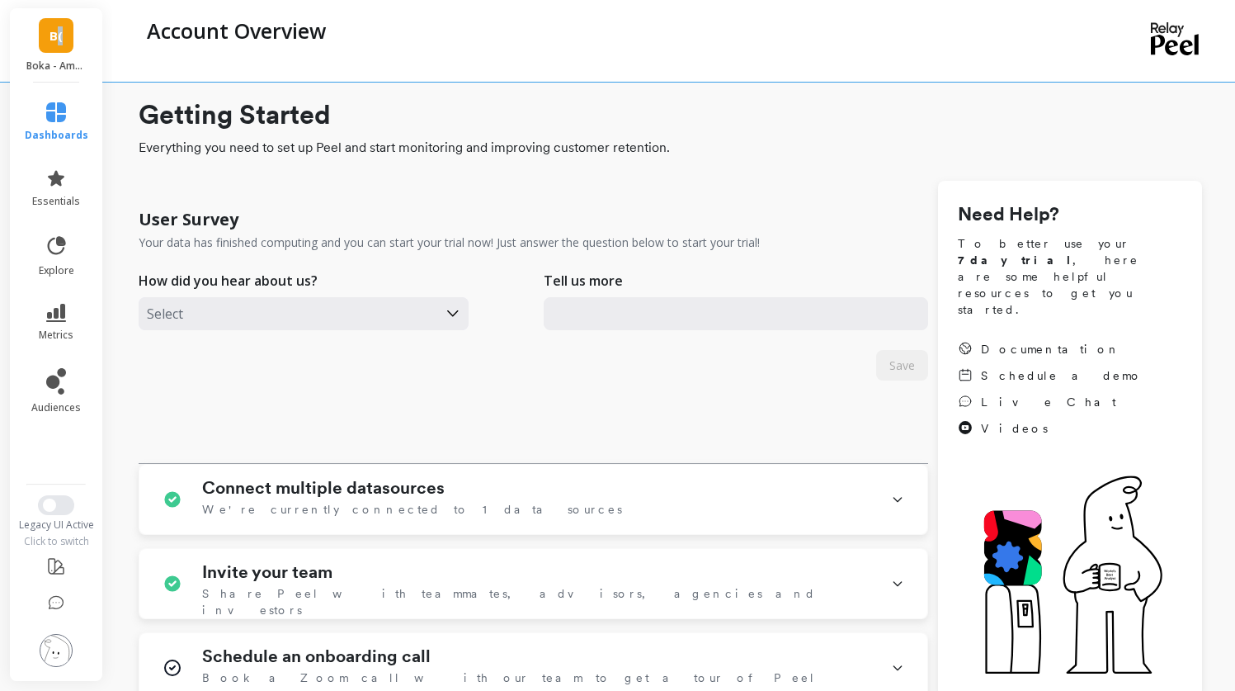
click at [57, 45] on span "B(" at bounding box center [56, 35] width 13 height 19
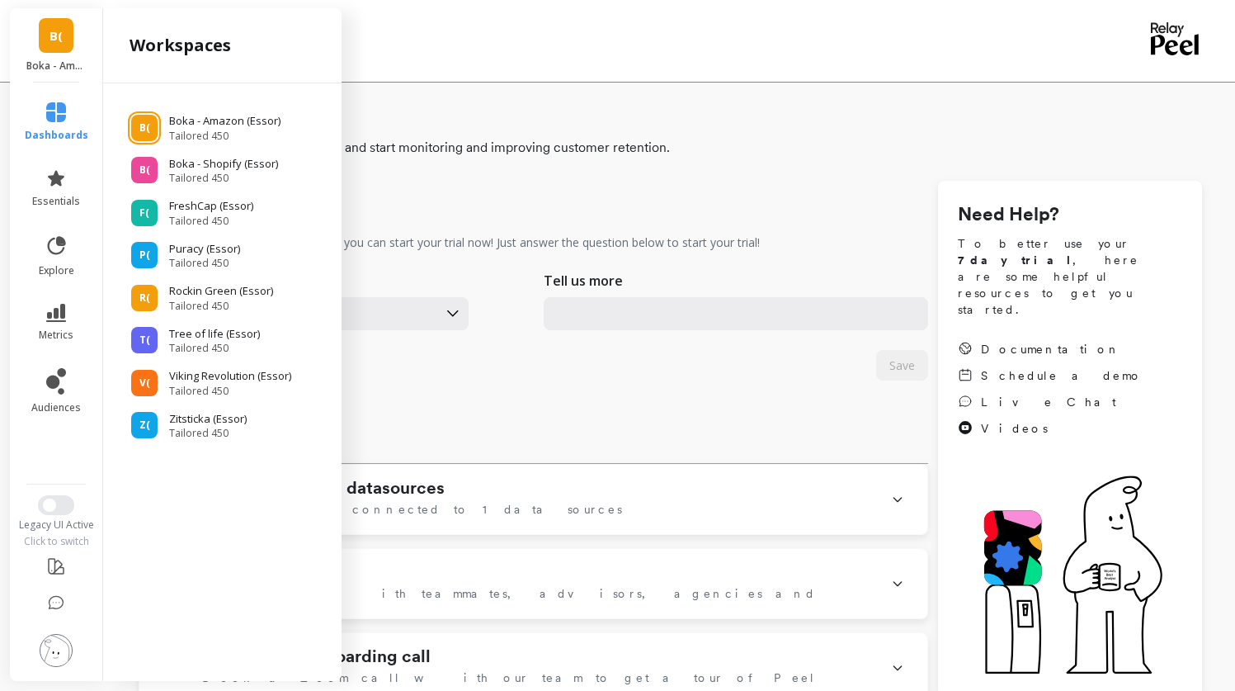
click at [493, 409] on div "User Survey Your data has finished computing and you can start your trial now! …" at bounding box center [534, 330] width 790 height 266
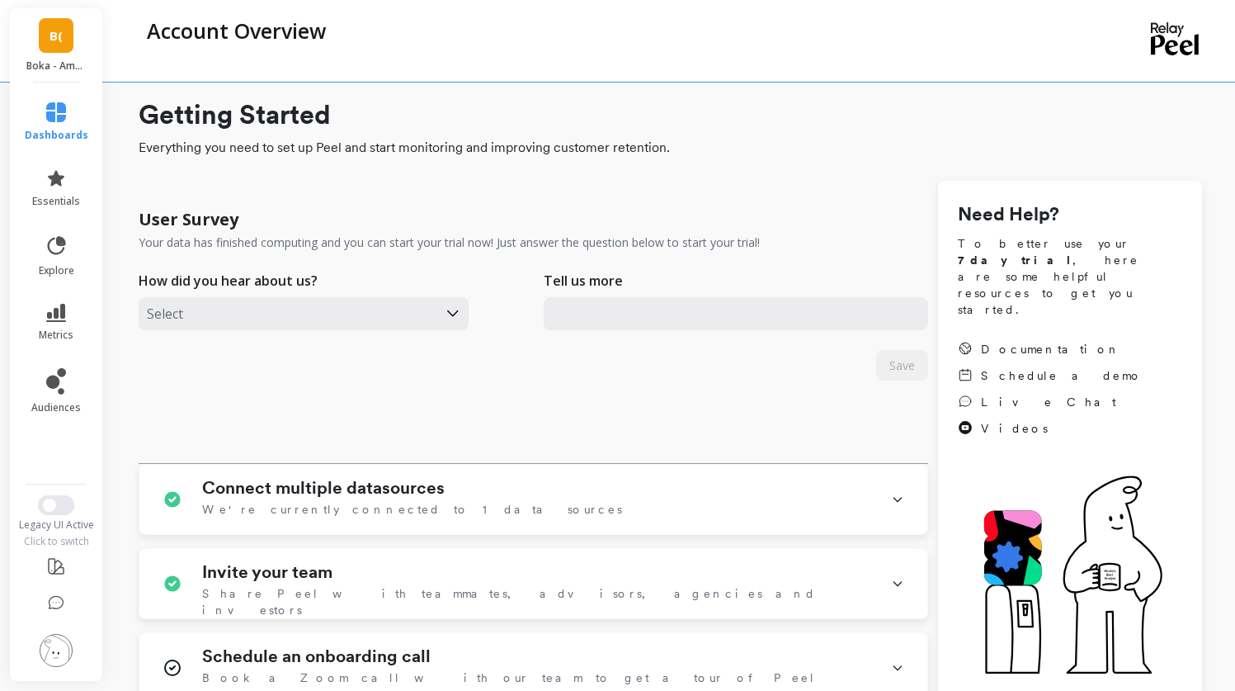
click at [64, 46] on link "B(" at bounding box center [56, 35] width 35 height 35
